Goal: Task Accomplishment & Management: Use online tool/utility

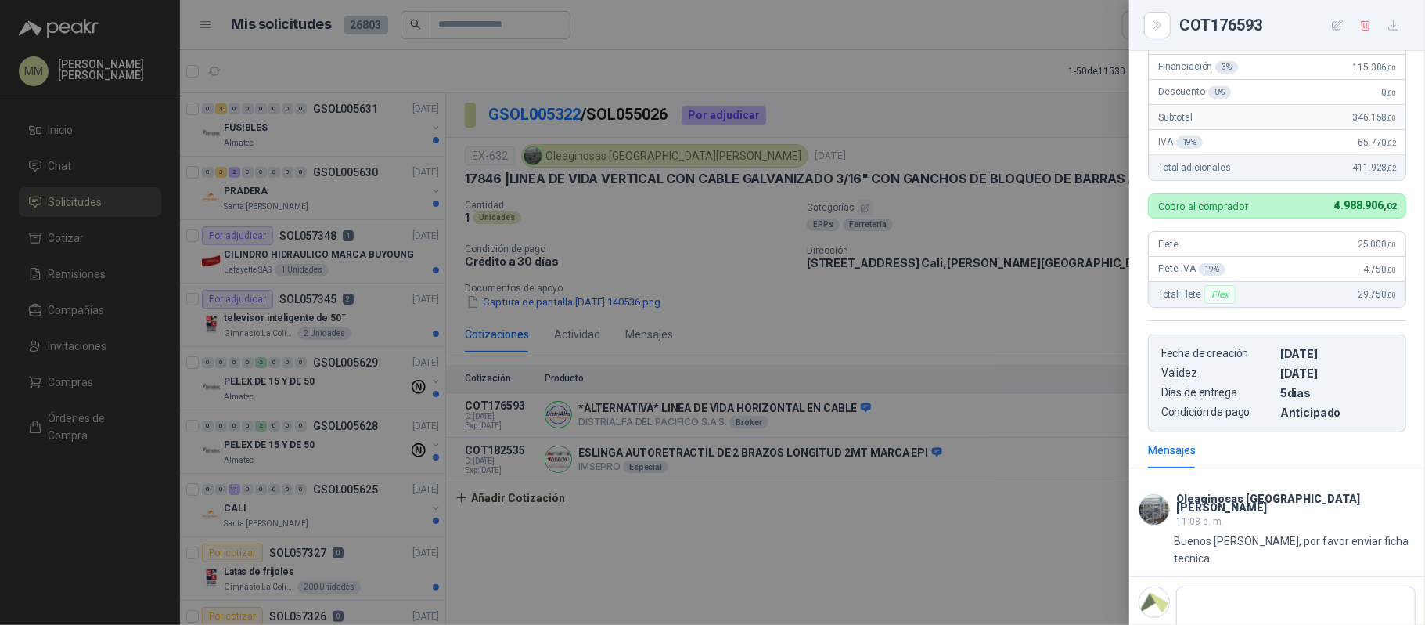
scroll to position [667, 0]
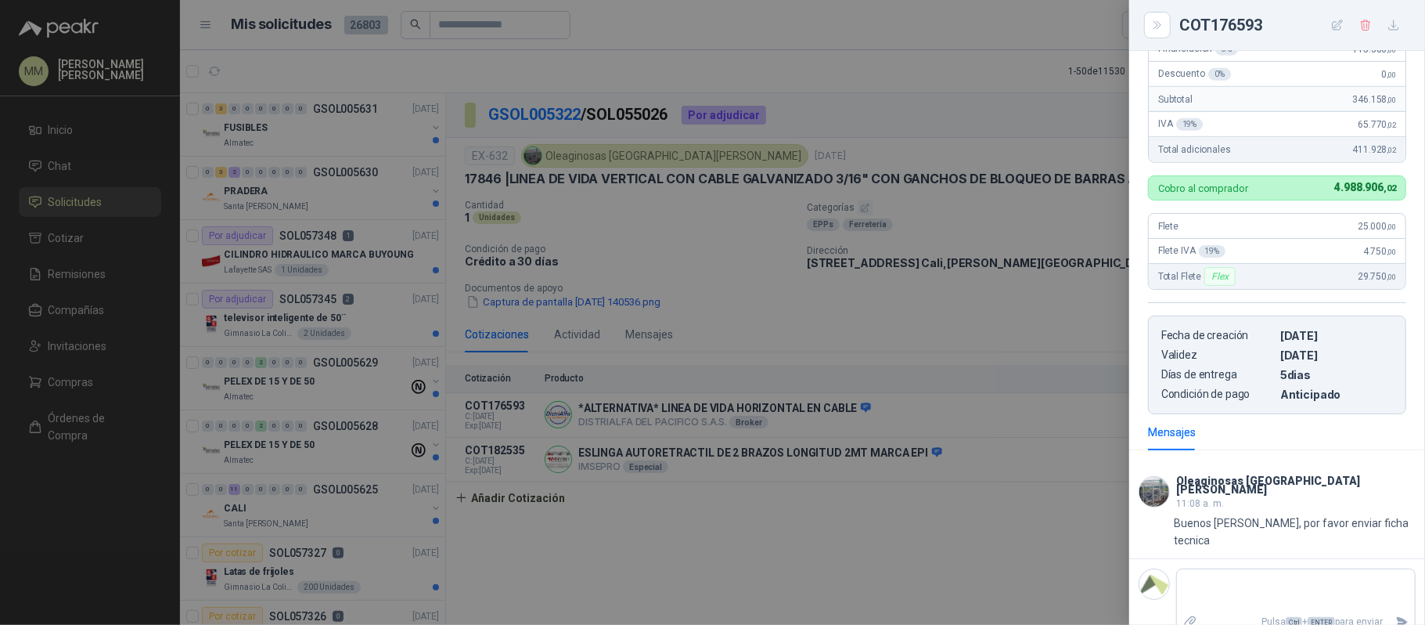
click at [626, 276] on div at bounding box center [712, 312] width 1425 height 625
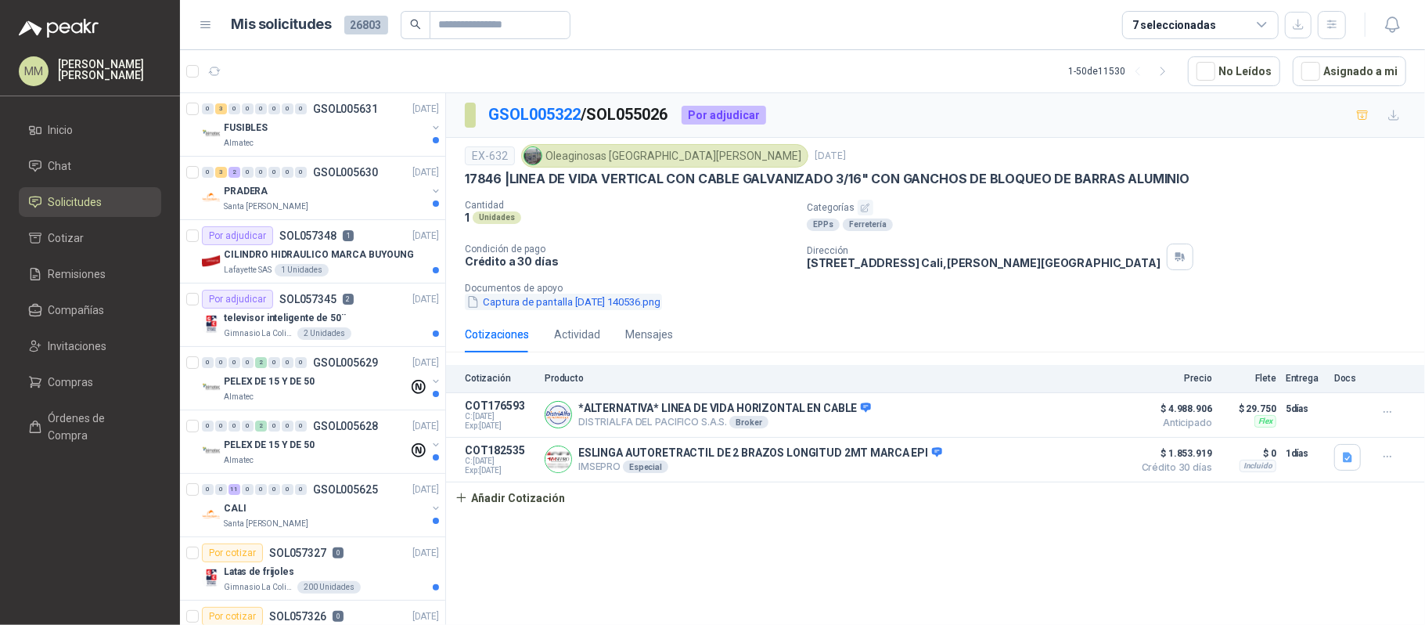
click at [567, 301] on button "Captura de pantalla [DATE] 140536.png" at bounding box center [563, 302] width 197 height 16
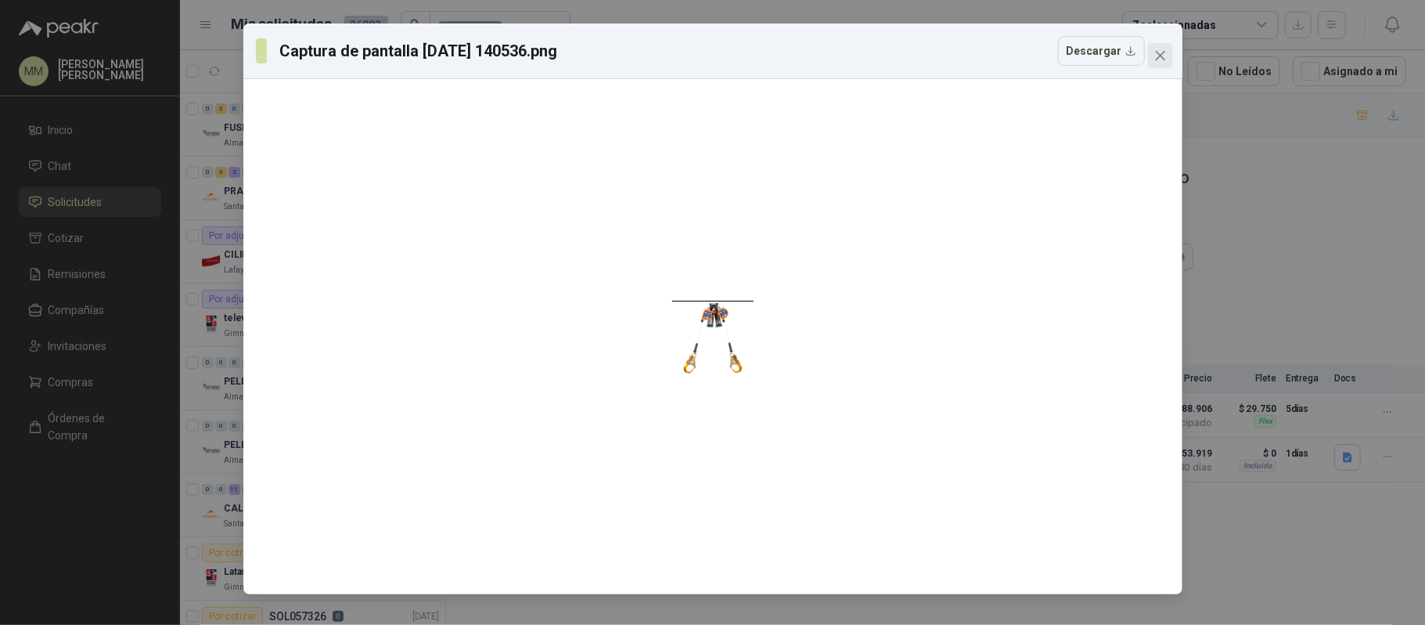
click at [1166, 48] on button "Close" at bounding box center [1160, 55] width 25 height 25
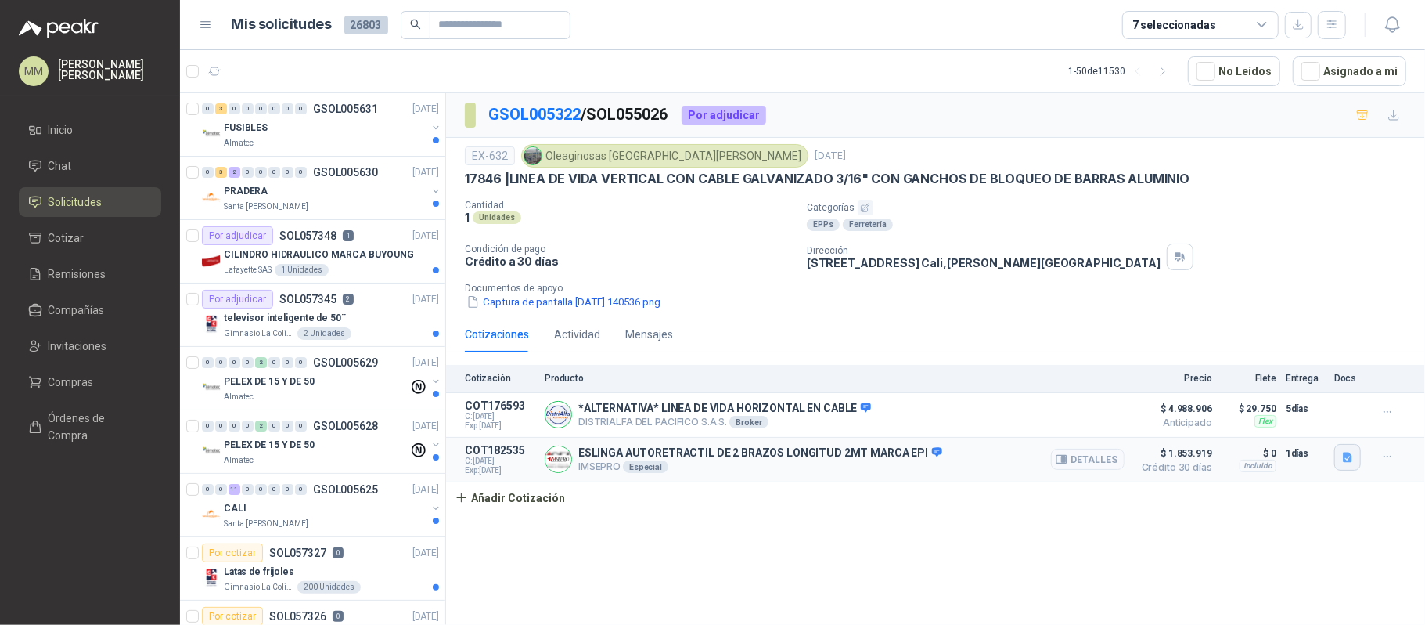
click at [1343, 452] on button "button" at bounding box center [1348, 457] width 27 height 27
click at [1313, 420] on button "HB-2N+N.pdf" at bounding box center [1312, 426] width 80 height 16
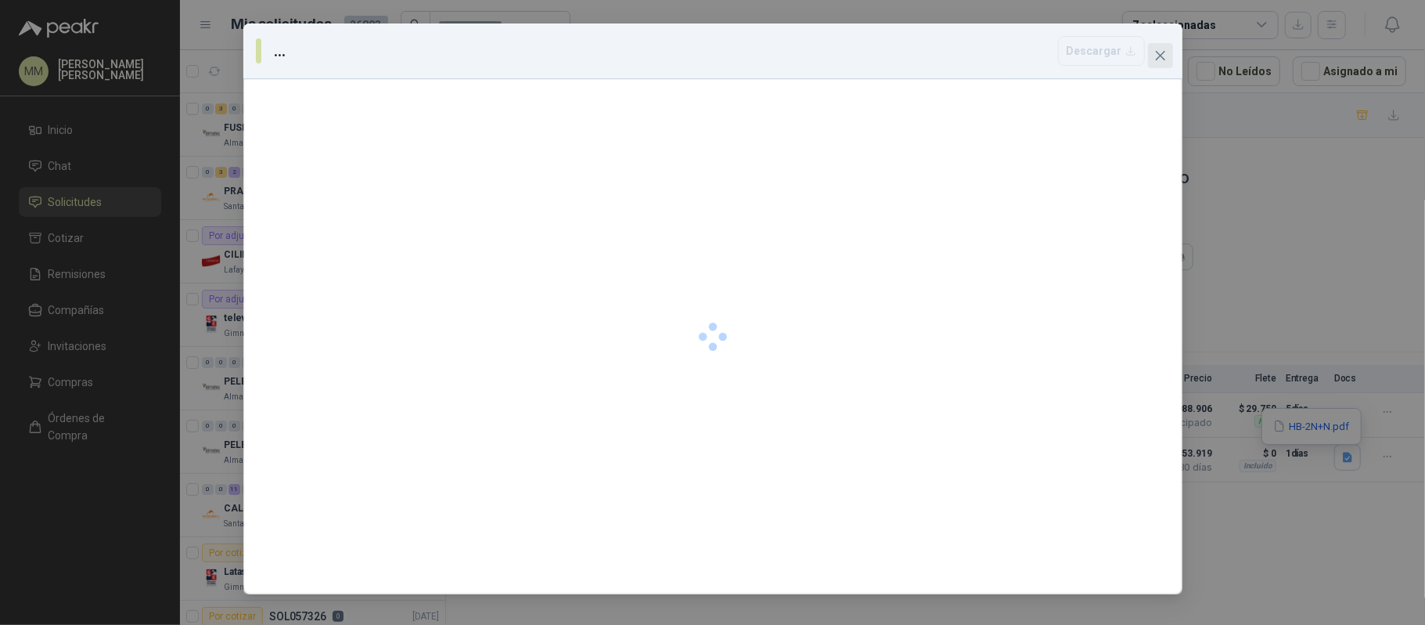
click at [1162, 50] on icon "close" at bounding box center [1161, 55] width 13 height 13
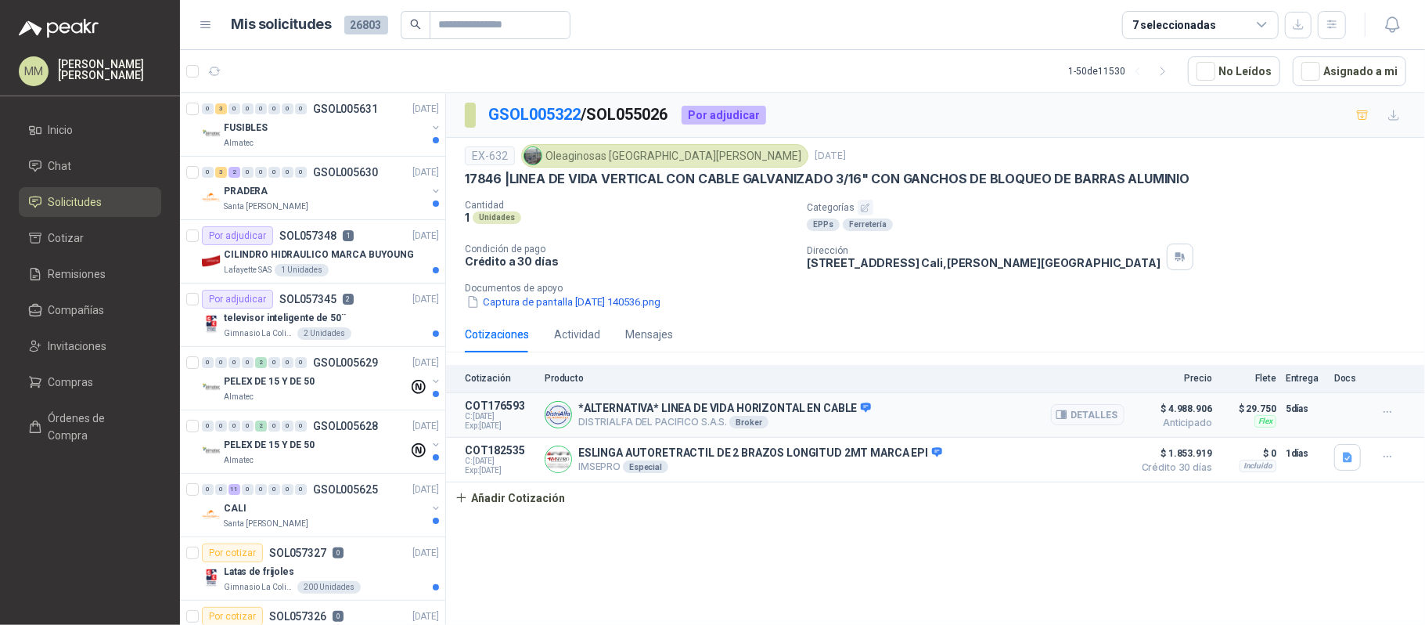
click at [665, 412] on p "*ALTERNATIVA* LINEA DE VIDA HORIZONTAL EN CABLE" at bounding box center [724, 409] width 293 height 14
drag, startPoint x: 665, startPoint y: 412, endPoint x: 833, endPoint y: 410, distance: 168.3
click at [833, 410] on p "*ALTERNATIVA* LINEA DE VIDA HORIZONTAL EN CABLE" at bounding box center [724, 409] width 293 height 14
copy p "LINEA DE VIDA HORIZONTAL EN CABLE"
click at [1108, 70] on div "1 - 50 de 11530" at bounding box center [1121, 71] width 107 height 25
